Goal: Find specific page/section: Find specific page/section

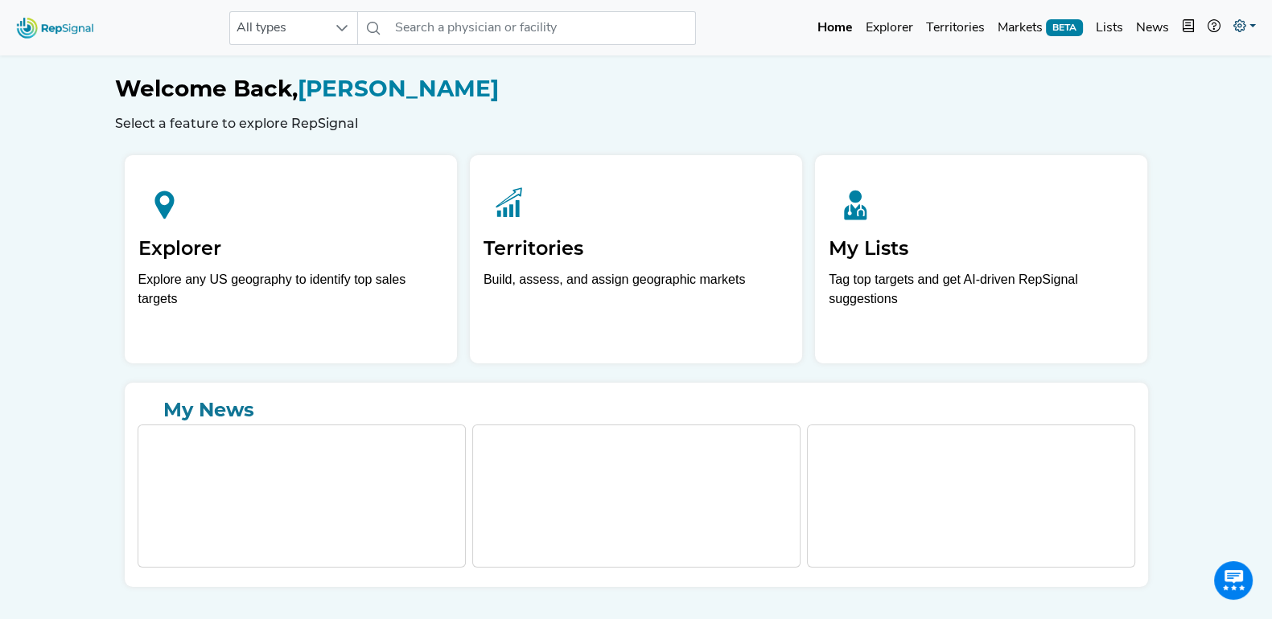
click at [1249, 26] on link at bounding box center [1244, 28] width 35 height 32
click at [1174, 93] on link "Admin" at bounding box center [1197, 101] width 127 height 32
click at [1244, 24] on icon at bounding box center [1239, 25] width 13 height 13
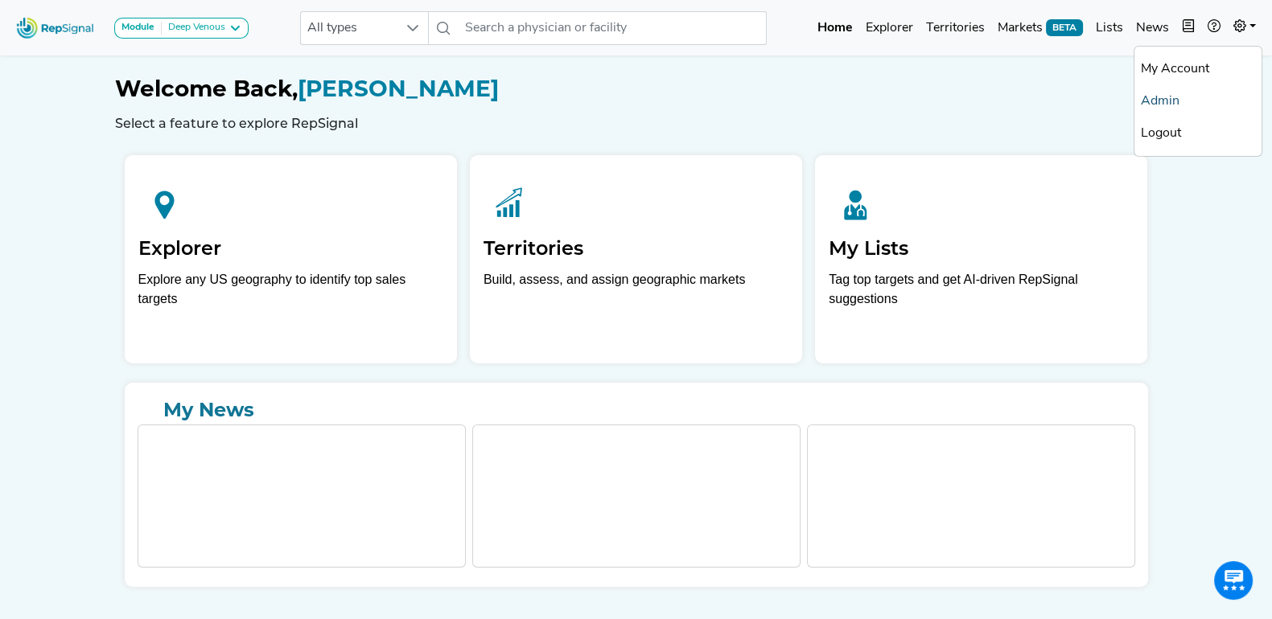
click at [1175, 99] on link "Admin" at bounding box center [1197, 101] width 127 height 32
